Goal: Participate in discussion: Engage in conversation with other users on a specific topic

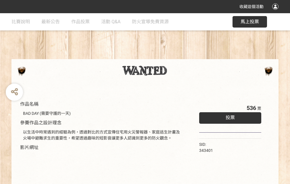
click at [276, 12] on div "收藏這個活動" at bounding box center [145, 6] width 290 height 13
click at [180, 57] on div "作品名稱 BAD DAY (需要守護的一天) 參賽作品之設計理念 以生活中時常遇到的經驗為例，透過對比的方式宣傳住宅用火災警報器、家庭逃生計畫及火場中避難求生…" at bounding box center [145, 134] width 290 height 242
click at [229, 116] on span "投票" at bounding box center [229, 117] width 9 height 5
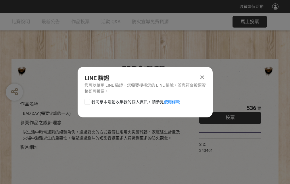
click at [87, 101] on div at bounding box center [87, 102] width 6 height 6
checkbox input "true"
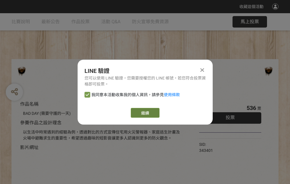
click at [144, 113] on link "繼續" at bounding box center [145, 113] width 29 height 10
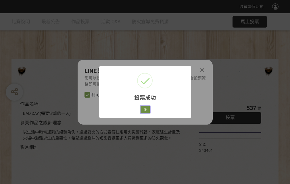
click at [143, 109] on button "好" at bounding box center [144, 110] width 9 height 8
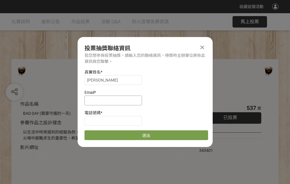
click at [115, 100] on input at bounding box center [112, 101] width 57 height 10
type input "[EMAIL_ADDRESS][DOMAIN_NAME]"
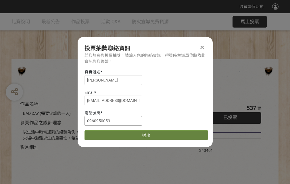
type input "0960950053"
click at [101, 133] on button "送出" at bounding box center [146, 135] width 124 height 10
